Goal: Task Accomplishment & Management: Use online tool/utility

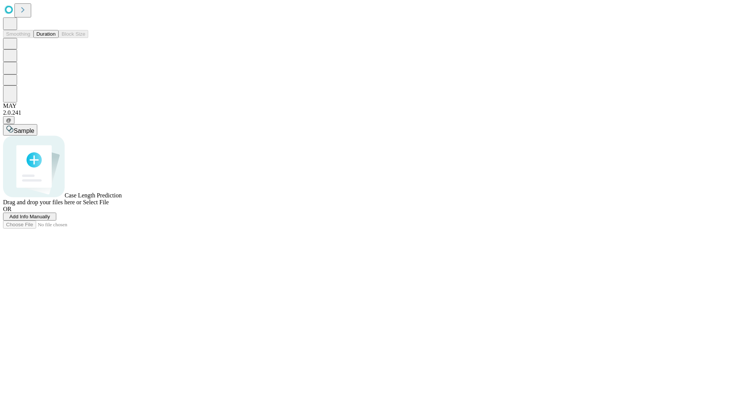
click at [55, 38] on button "Duration" at bounding box center [45, 34] width 25 height 8
click at [50, 220] on span "Add Info Manually" at bounding box center [30, 217] width 41 height 6
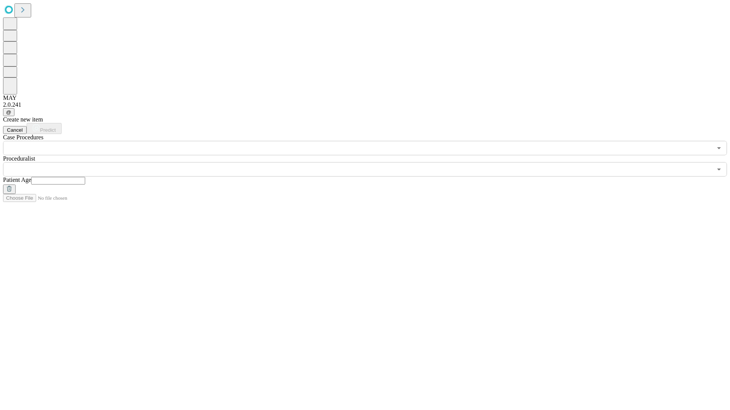
click at [85, 177] on input "text" at bounding box center [58, 181] width 54 height 8
type input "**"
click at [370, 162] on input "text" at bounding box center [357, 169] width 709 height 14
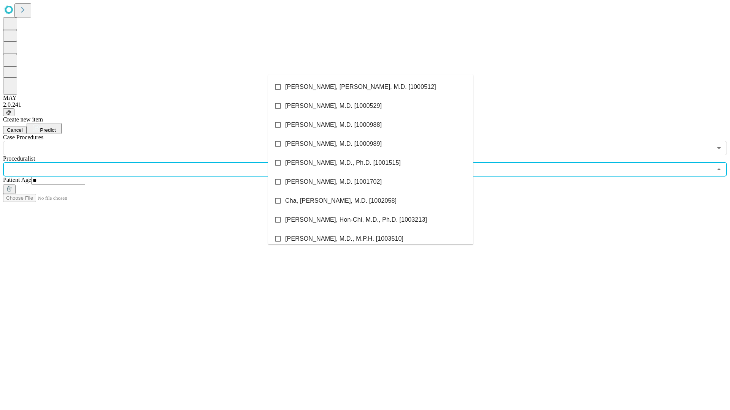
click at [371, 87] on li "[PERSON_NAME], [PERSON_NAME], M.D. [1000512]" at bounding box center [370, 87] width 205 height 19
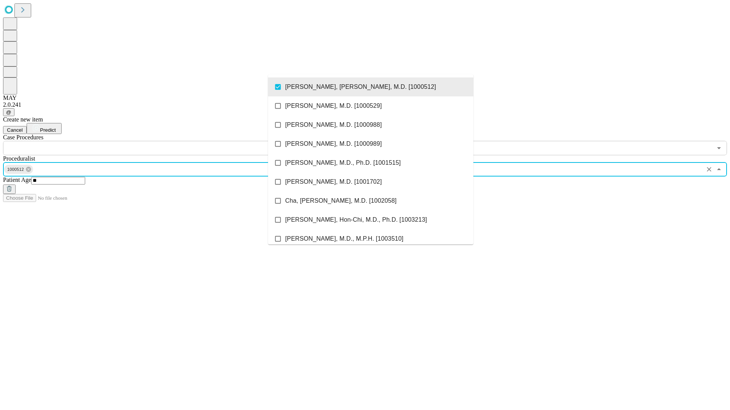
click at [160, 141] on input "text" at bounding box center [357, 148] width 709 height 14
